Goal: Download file/media

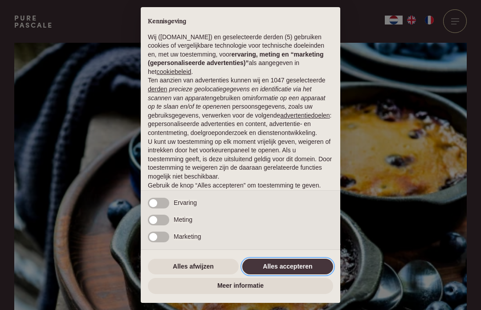
click at [295, 269] on button "Alles accepteren" at bounding box center [287, 267] width 91 height 16
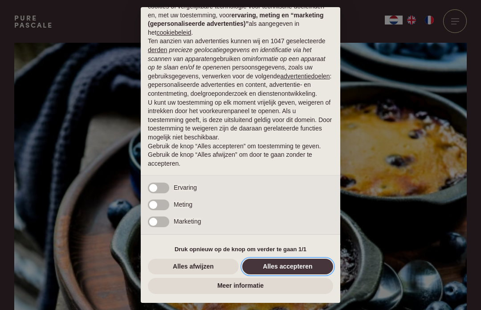
click at [280, 265] on button "Alles accepteren" at bounding box center [287, 267] width 91 height 16
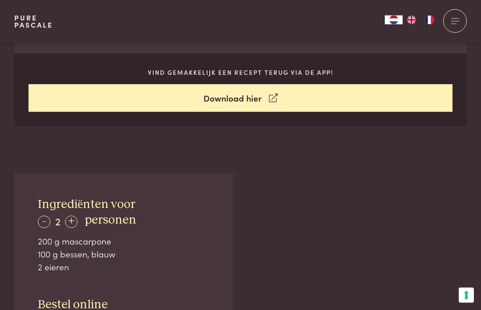
scroll to position [425, 0]
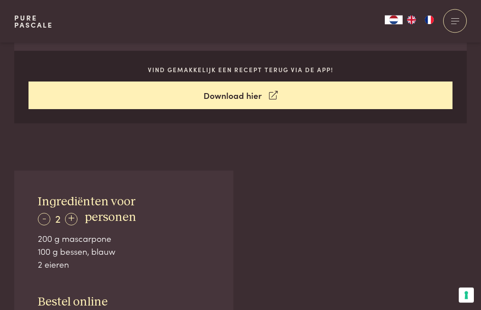
click at [253, 95] on link "Download hier" at bounding box center [240, 96] width 424 height 28
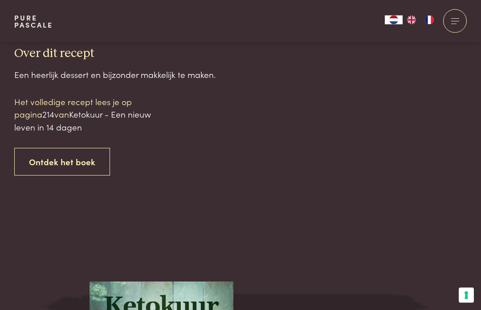
scroll to position [822, 0]
